Goal: Task Accomplishment & Management: Manage account settings

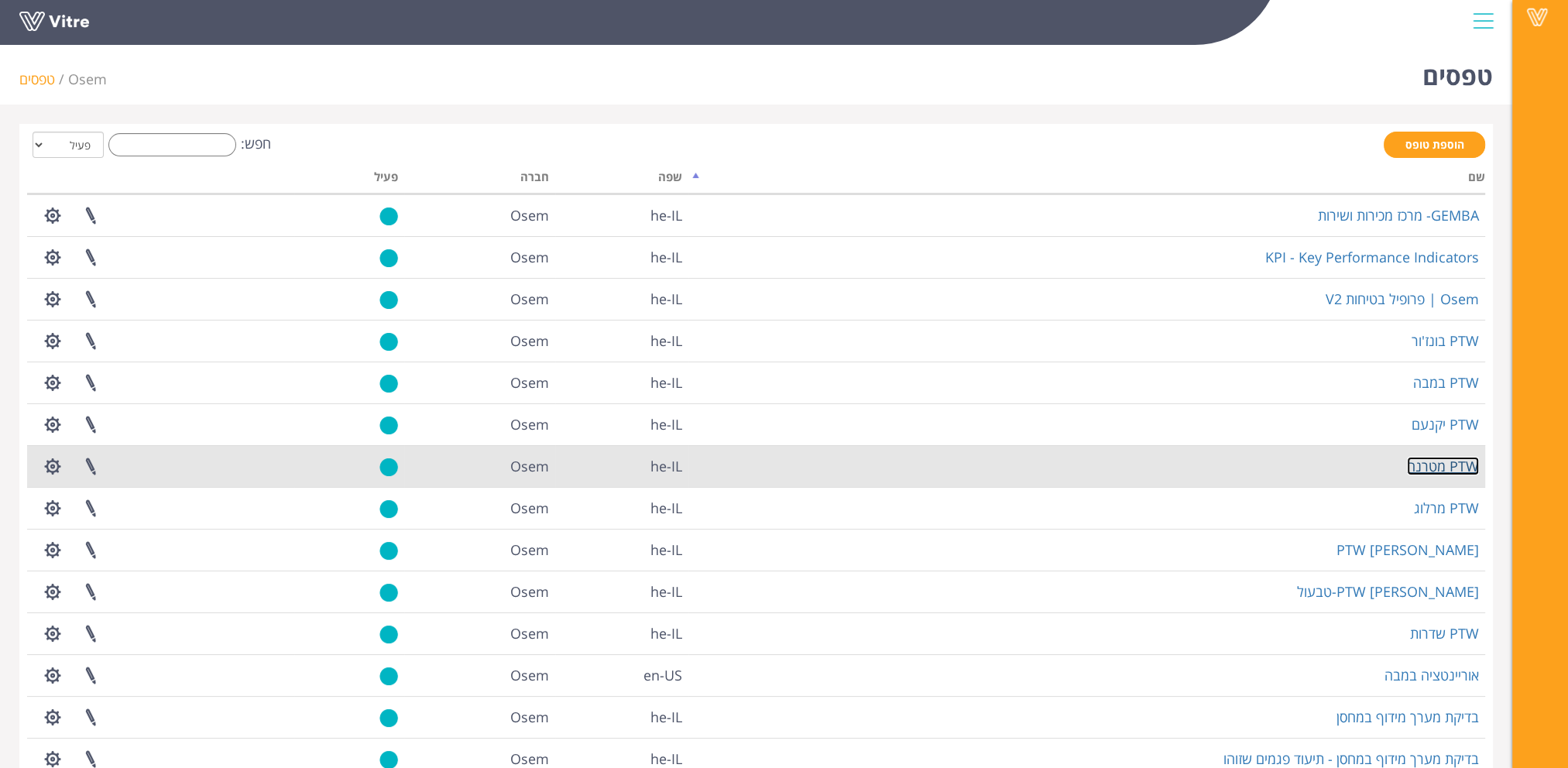
click at [1444, 466] on link "PTW מטרנה" at bounding box center [1443, 466] width 72 height 18
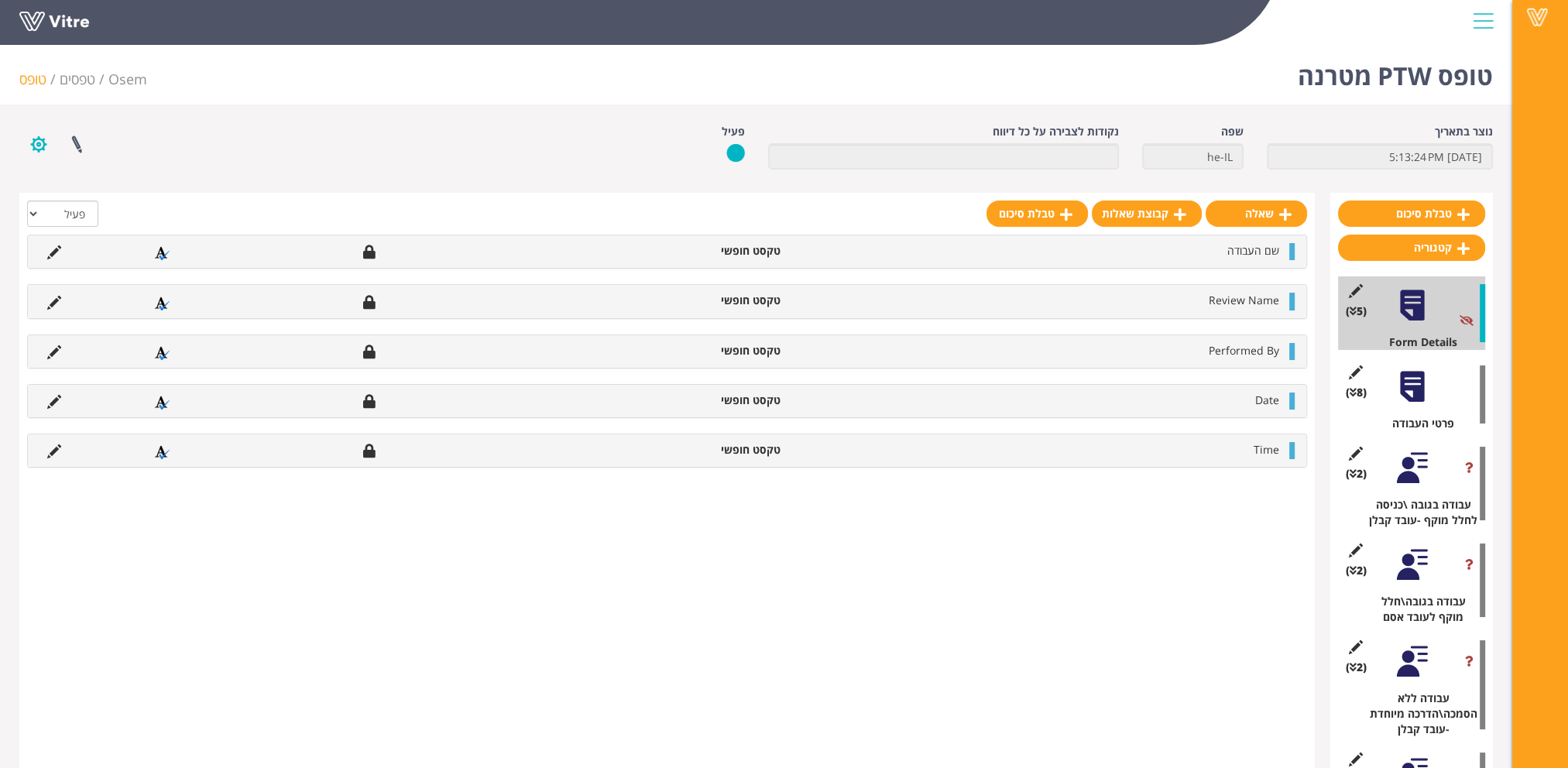
click at [38, 141] on button "button" at bounding box center [39, 144] width 39 height 41
click at [107, 200] on link "הגדרת משתמשים" at bounding box center [81, 201] width 122 height 20
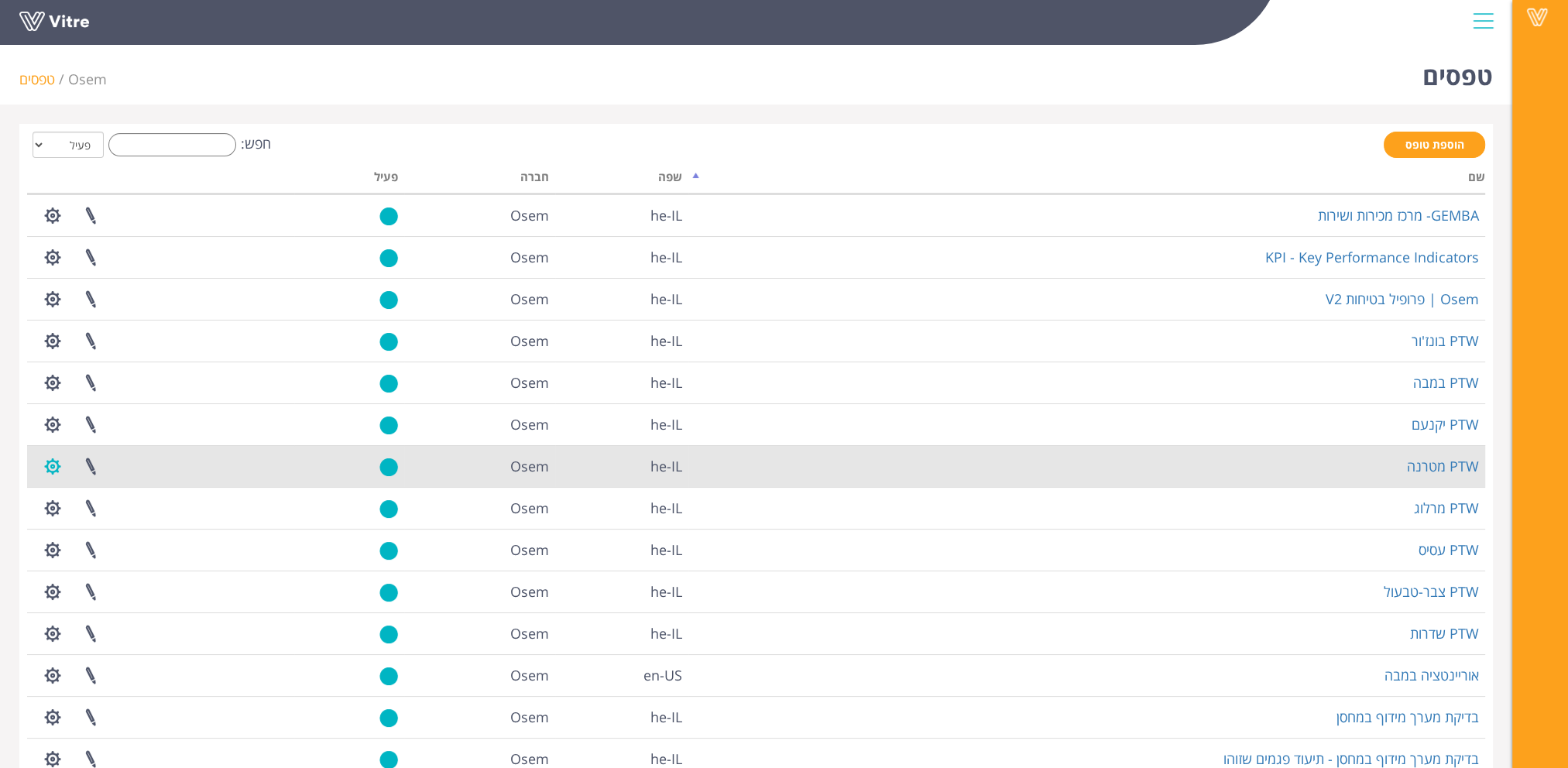
click at [46, 464] on button "button" at bounding box center [52, 467] width 39 height 41
click at [127, 518] on link "הגדרת משתמשים" at bounding box center [95, 523] width 122 height 20
click at [1450, 465] on link "PTW מטרנה" at bounding box center [1443, 466] width 72 height 18
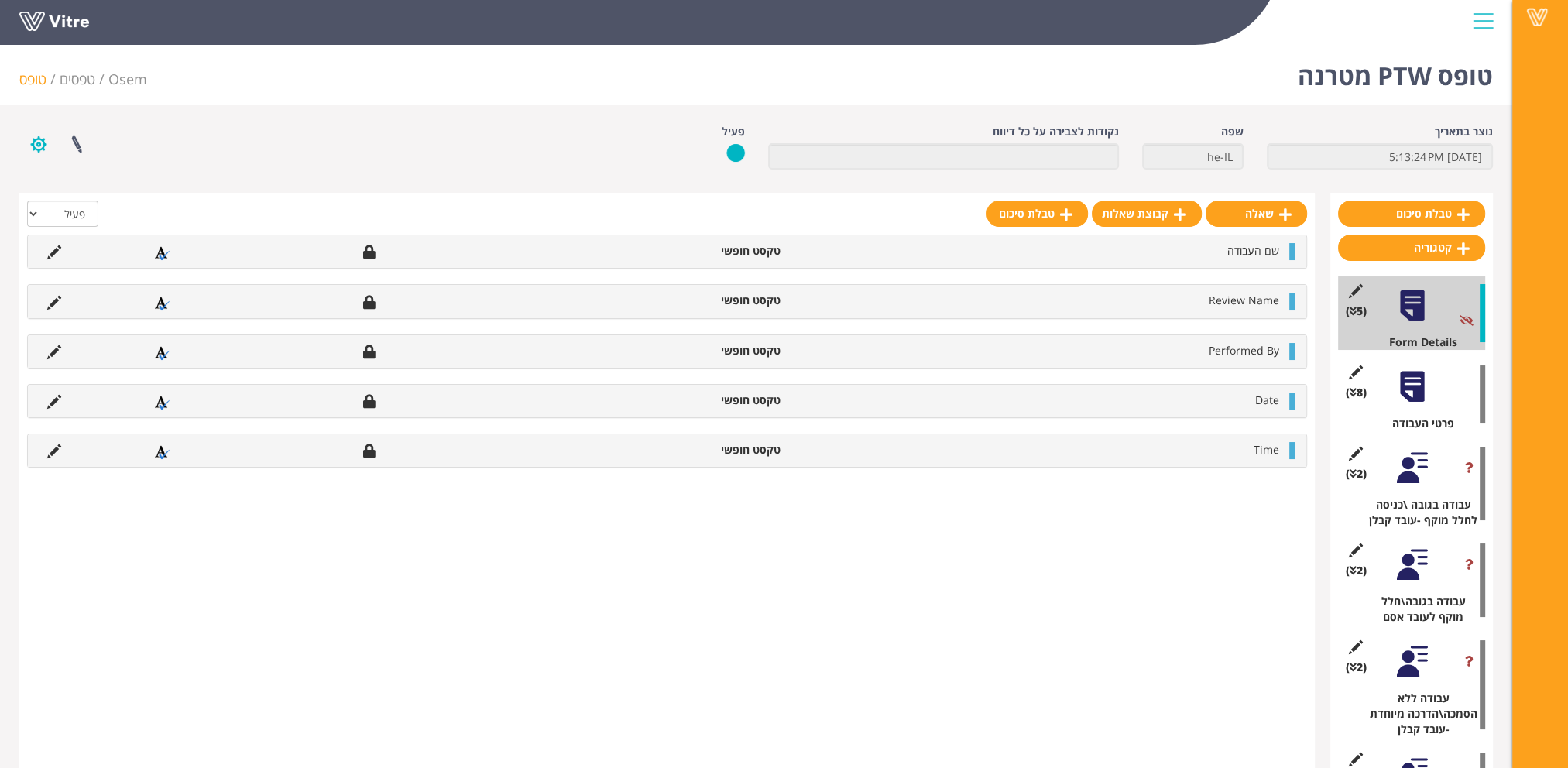
click at [41, 149] on button "button" at bounding box center [39, 144] width 39 height 41
click at [67, 199] on link "הגדרת משתמשים" at bounding box center [81, 201] width 122 height 20
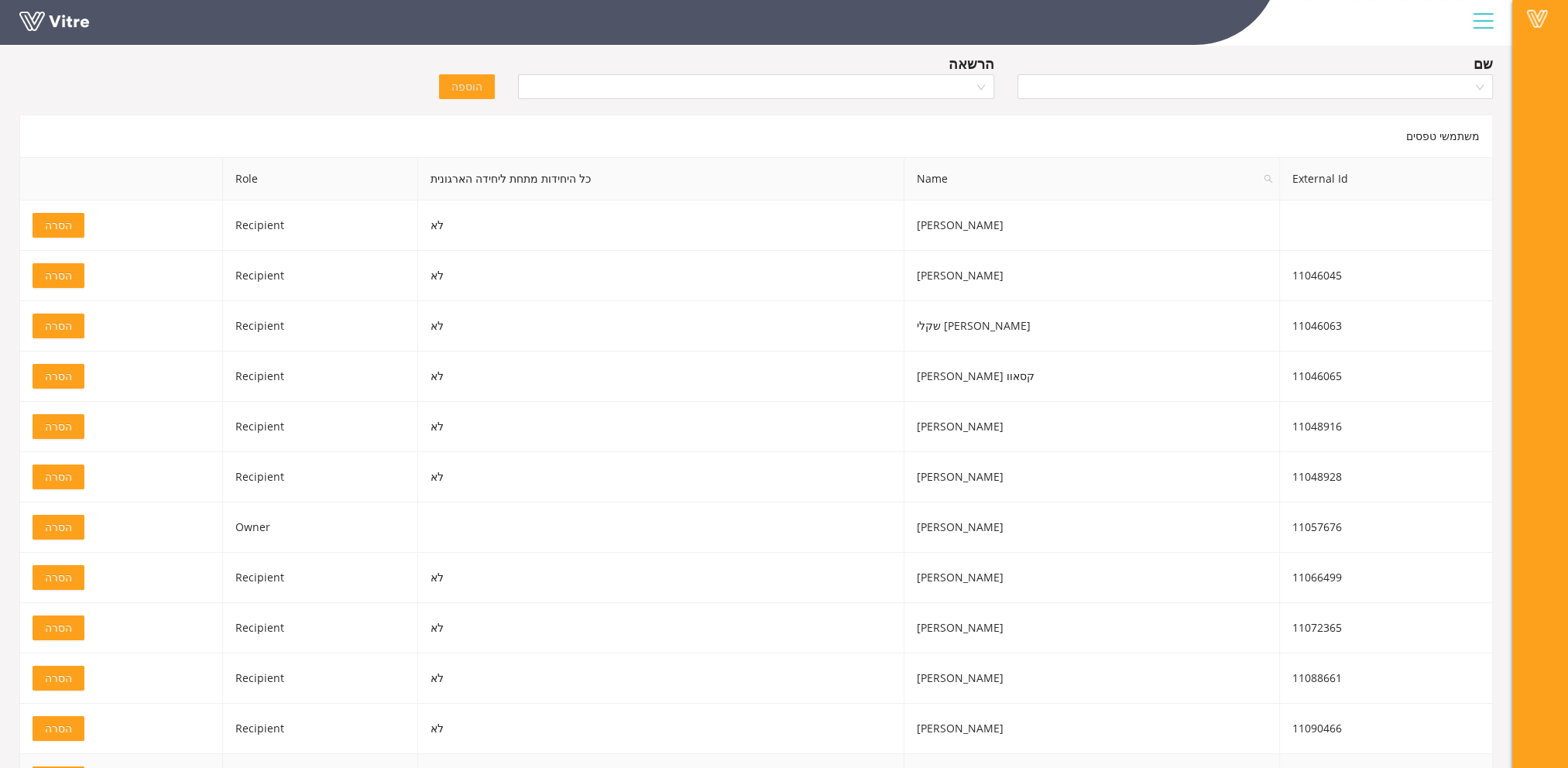
scroll to position [69, 0]
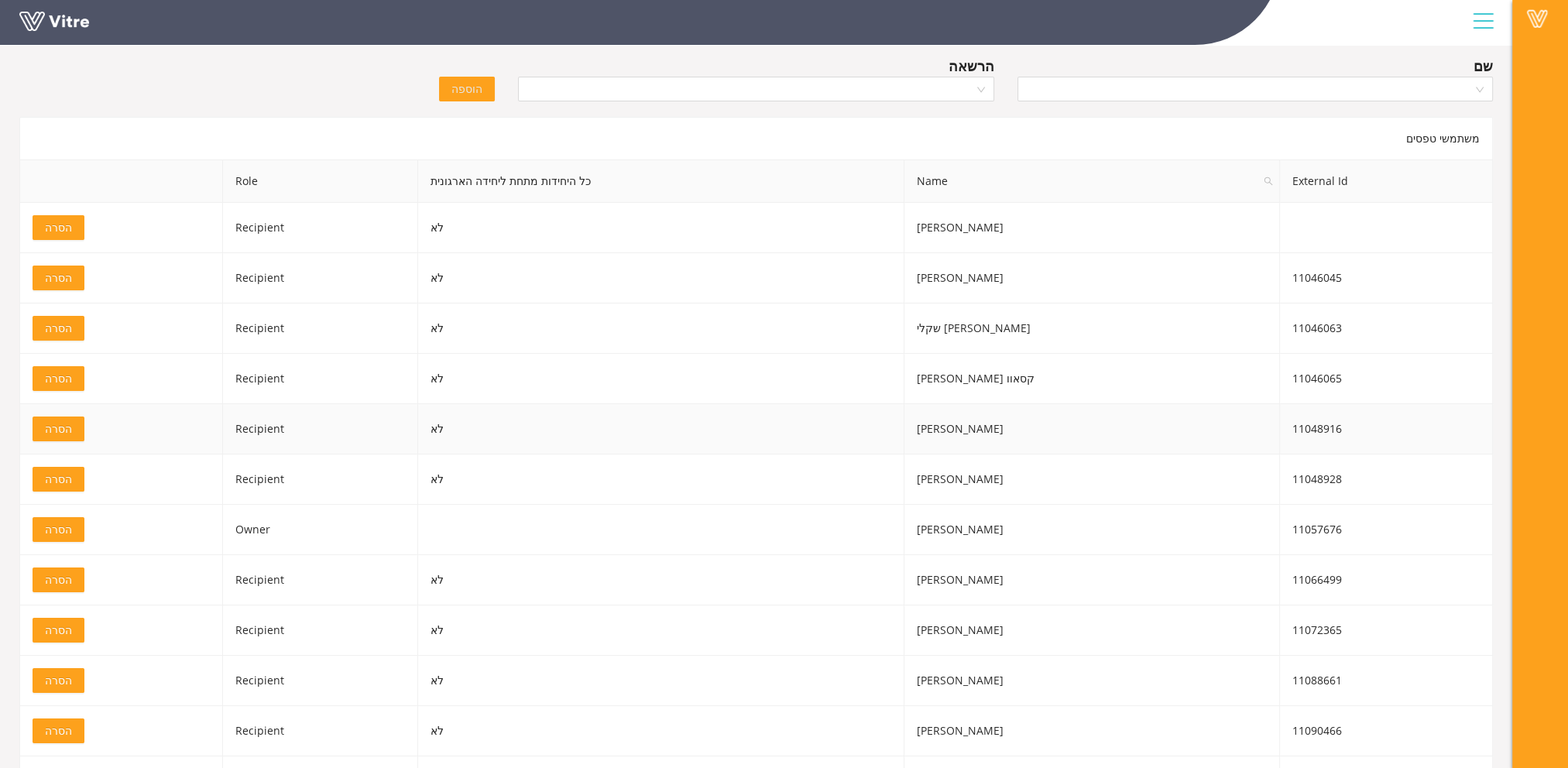
click at [65, 435] on span "הסרה" at bounding box center [58, 429] width 27 height 17
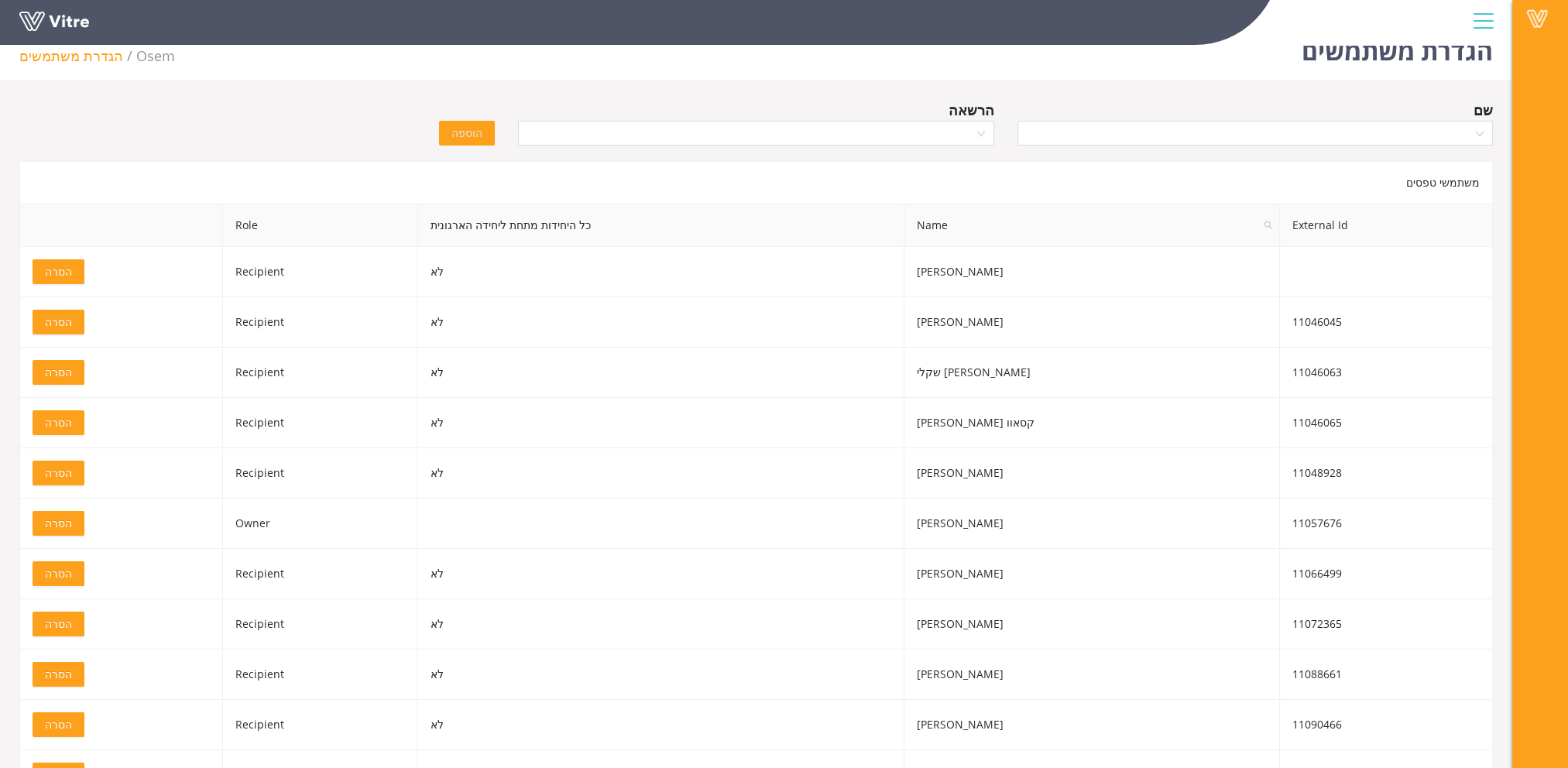
scroll to position [0, 0]
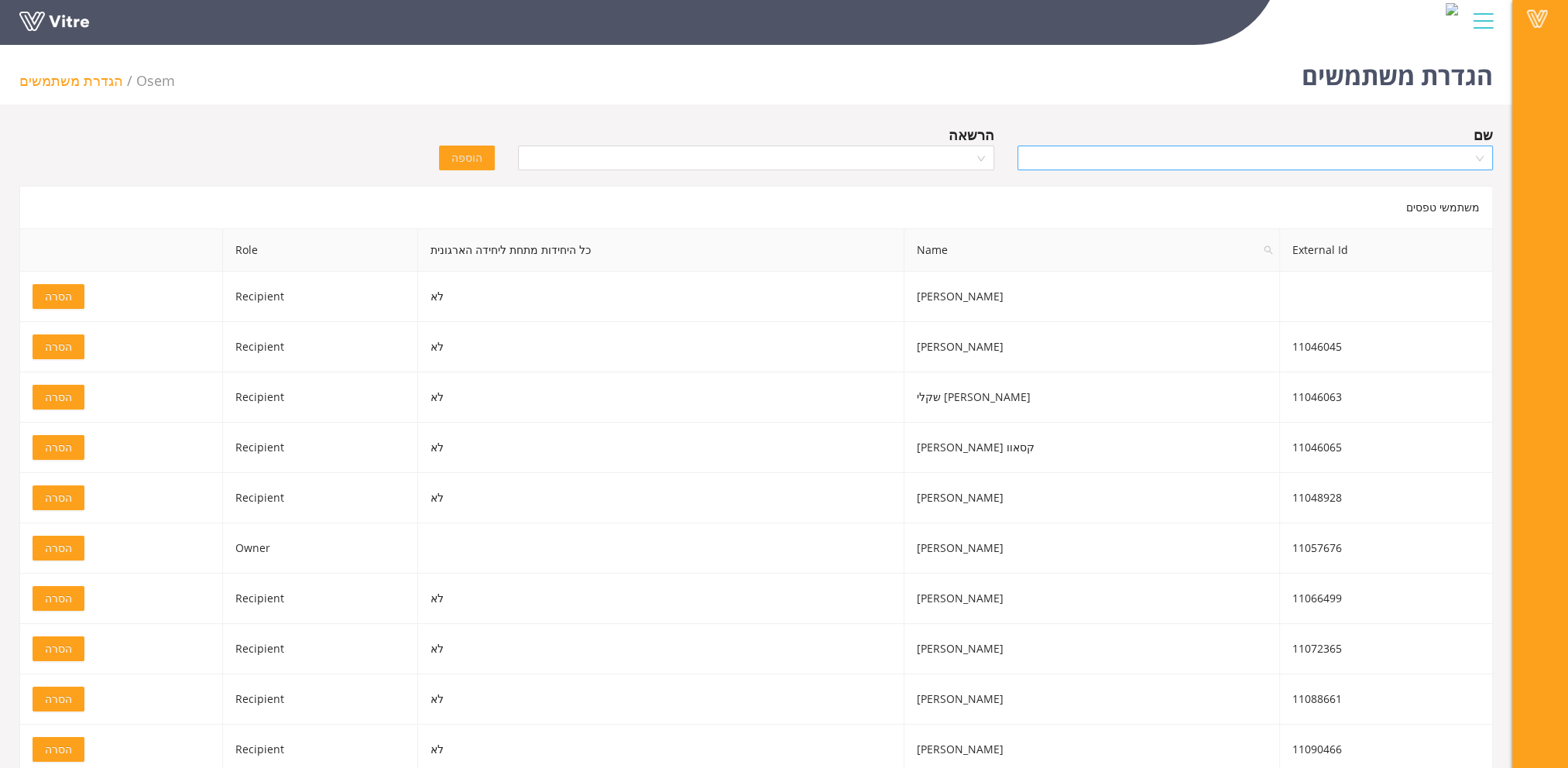
click at [1068, 168] on input "search" at bounding box center [1249, 158] width 446 height 23
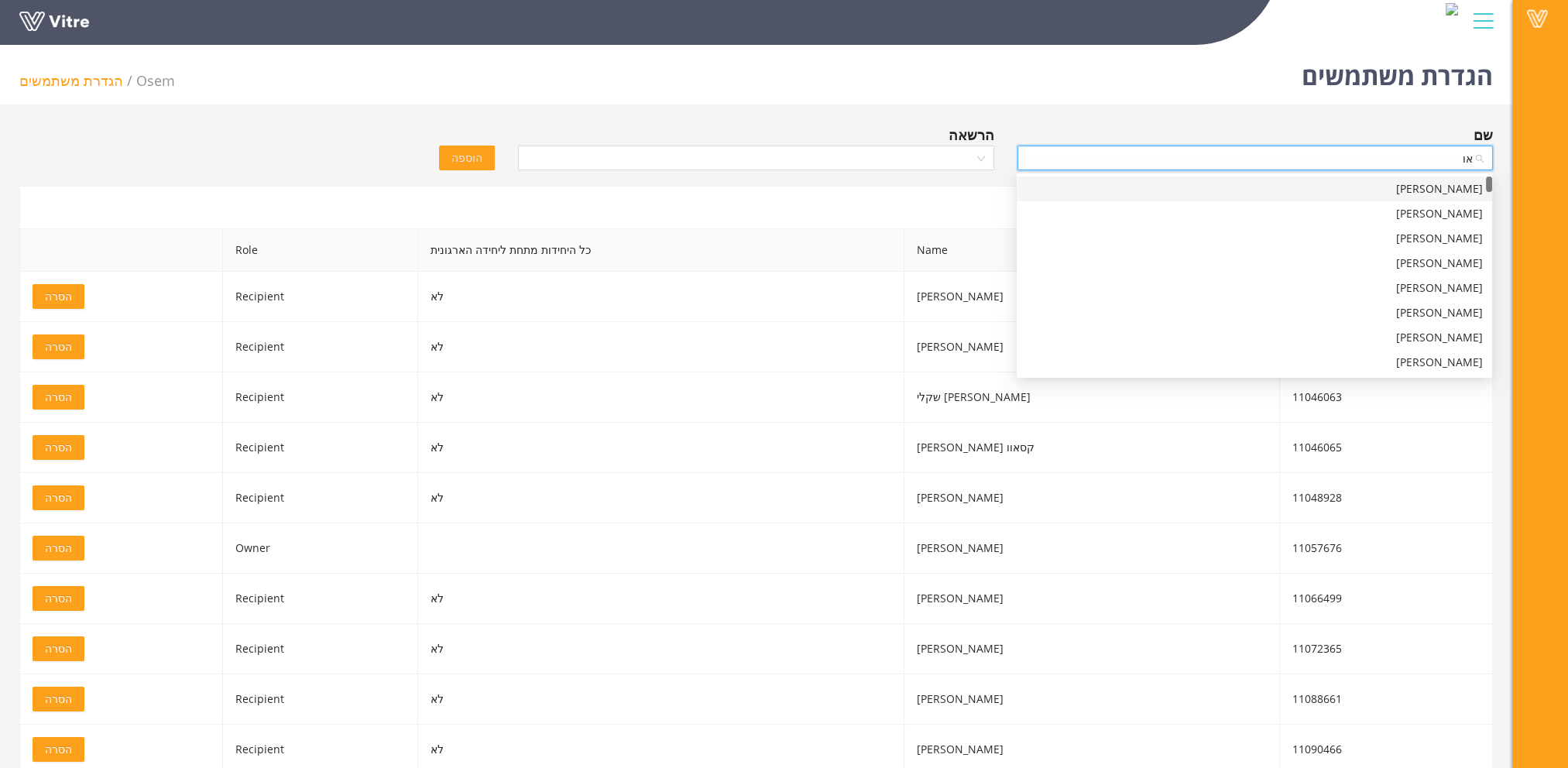
type input "אול"
click at [1301, 209] on div "[PERSON_NAME]" at bounding box center [1255, 214] width 457 height 17
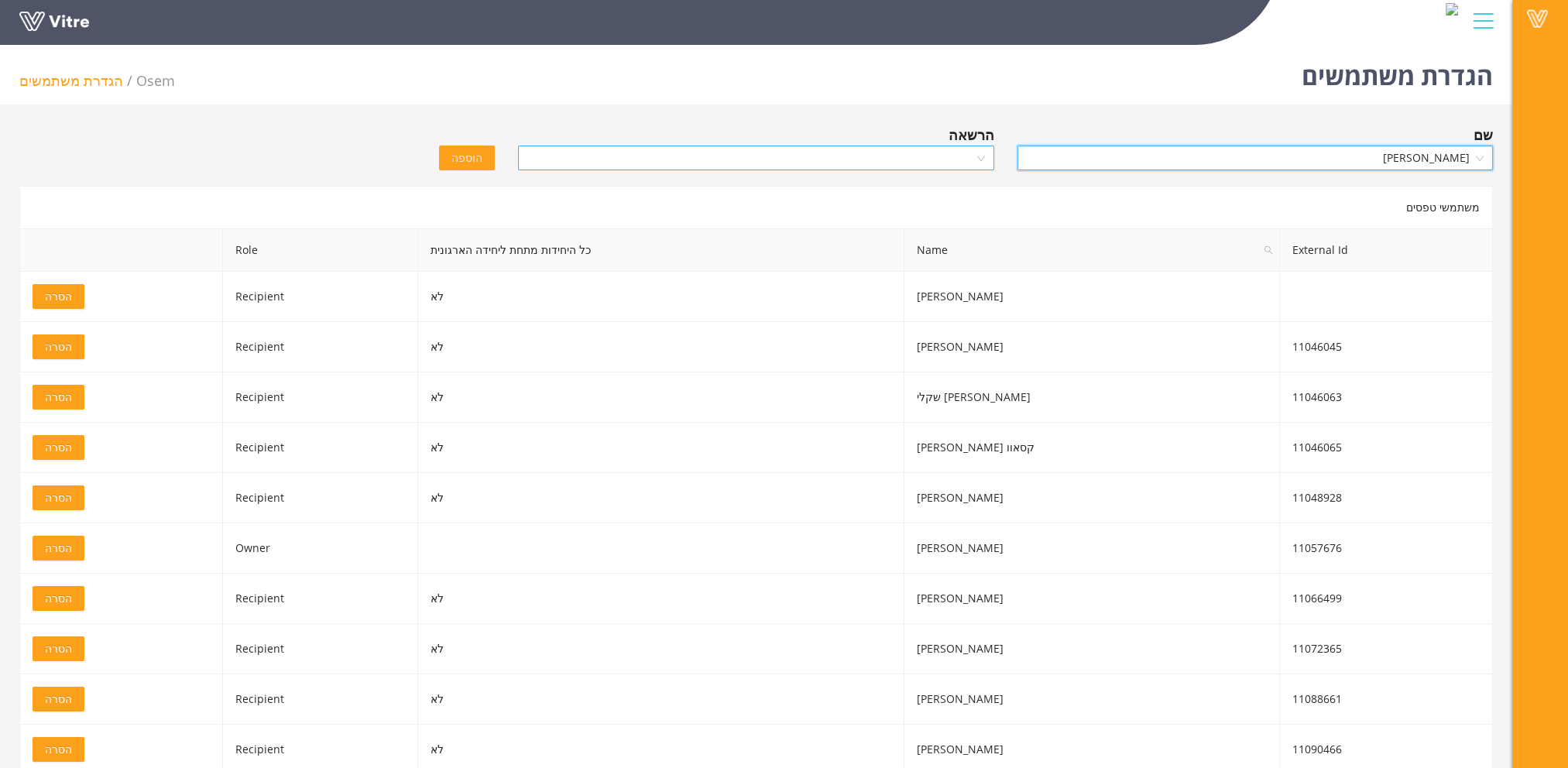
click at [985, 157] on div at bounding box center [755, 158] width 476 height 25
click at [237, 138] on div "שם [PERSON_NAME] הרשאה הוספה" at bounding box center [756, 151] width 1497 height 54
click at [883, 157] on input "search" at bounding box center [751, 158] width 446 height 23
click at [883, 210] on div "Recipient" at bounding box center [756, 214] width 457 height 17
click at [469, 158] on span "הוספה" at bounding box center [467, 158] width 31 height 17
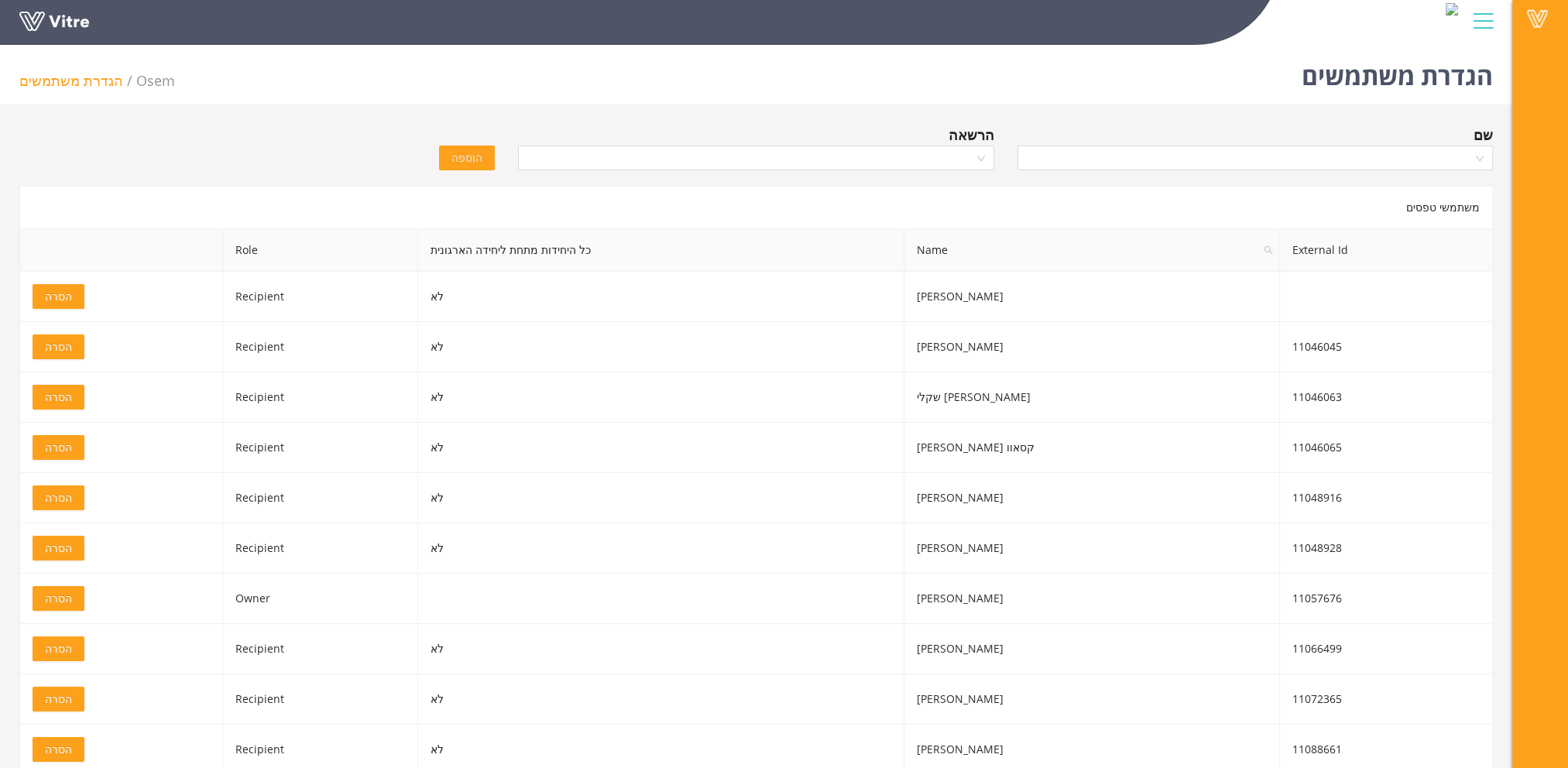
click at [1320, 172] on div "שם" at bounding box center [1255, 151] width 499 height 54
click at [1477, 155] on div at bounding box center [1255, 158] width 476 height 25
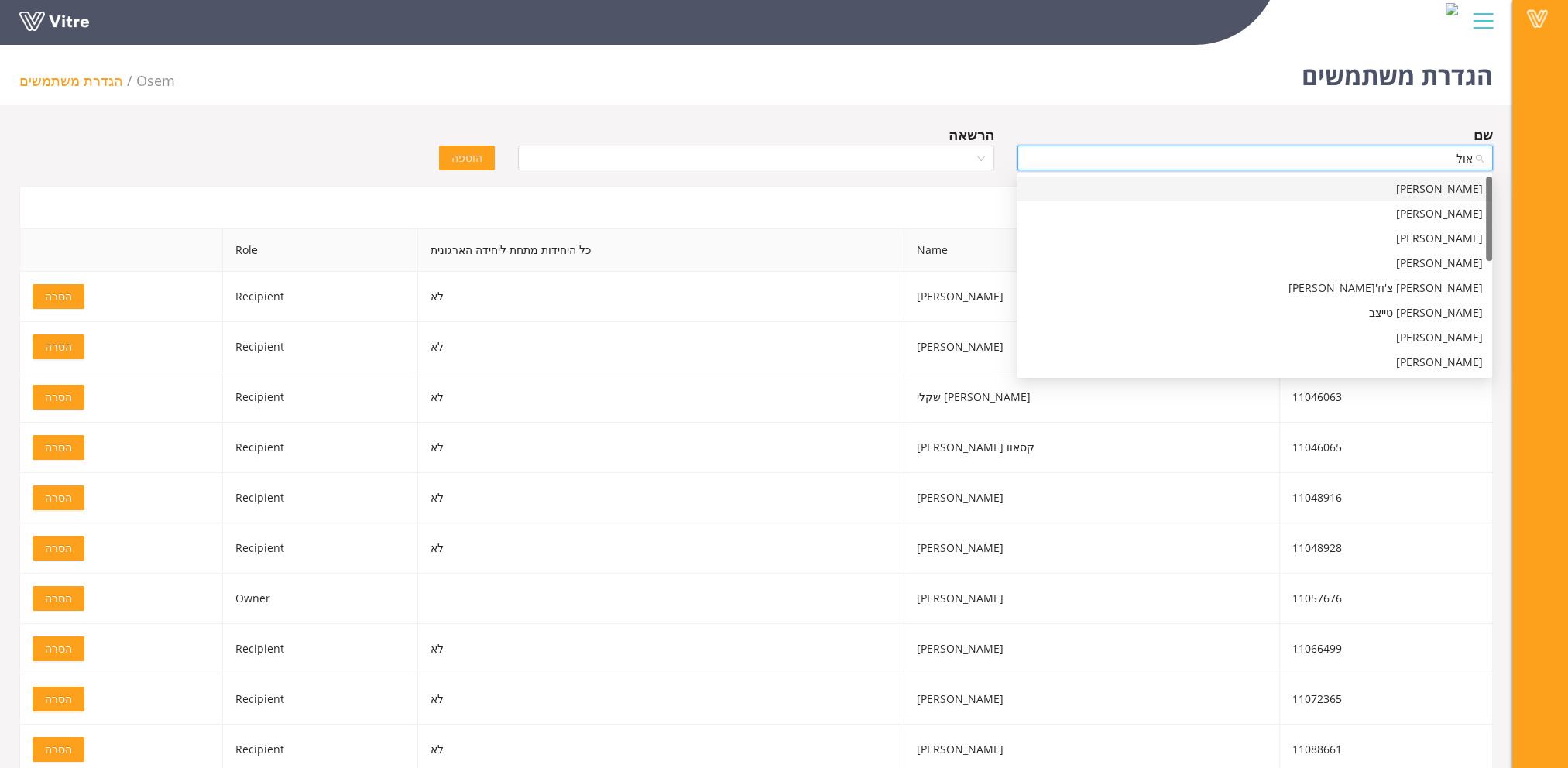
type input "[PERSON_NAME]"
click at [1451, 210] on div "[PERSON_NAME]" at bounding box center [1255, 214] width 457 height 17
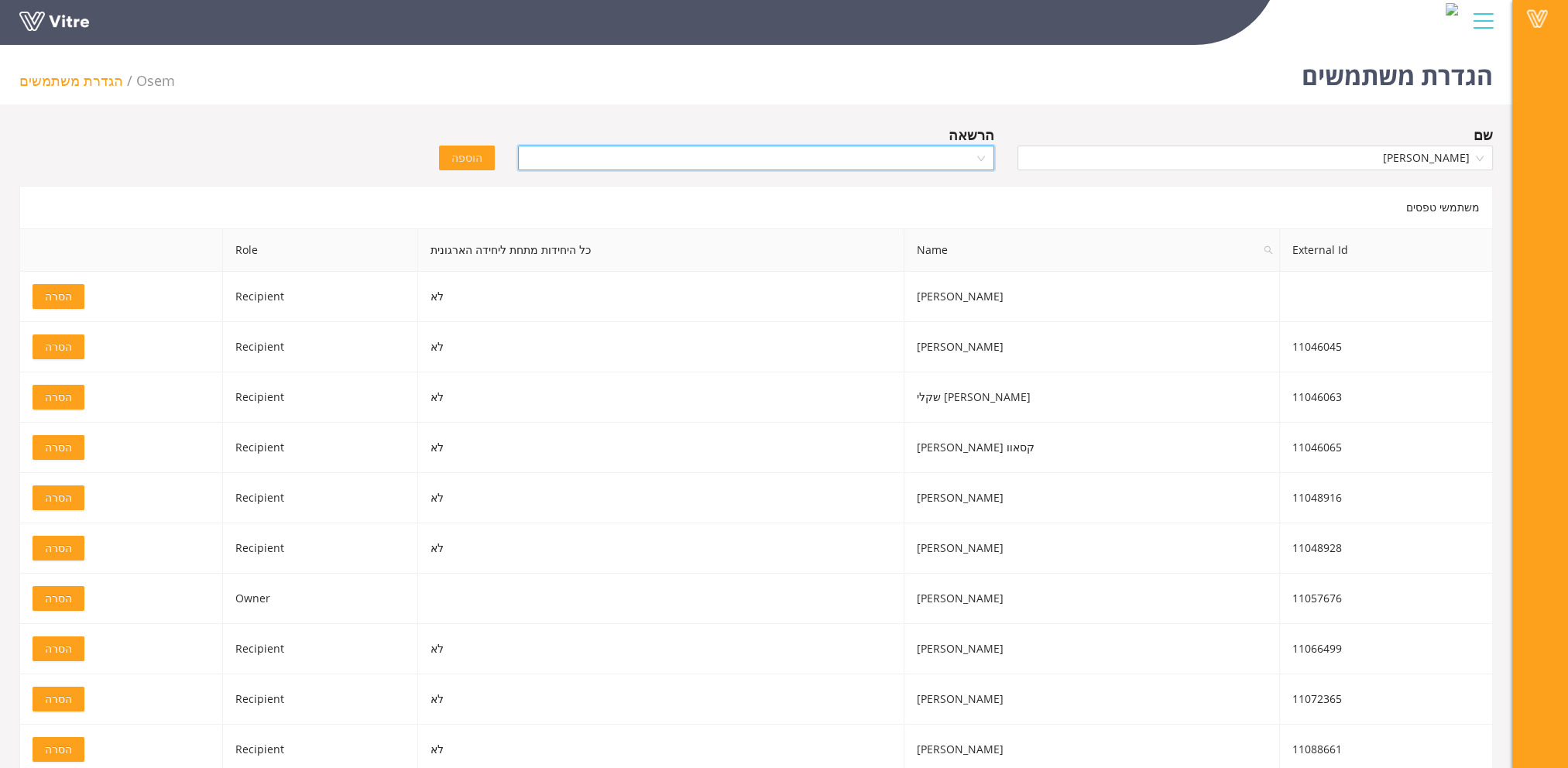
click at [878, 152] on input "search" at bounding box center [751, 158] width 446 height 23
click at [881, 237] on div "Viewer" at bounding box center [756, 238] width 457 height 17
click at [471, 163] on span "הוספה" at bounding box center [467, 158] width 31 height 17
